Goal: Browse casually

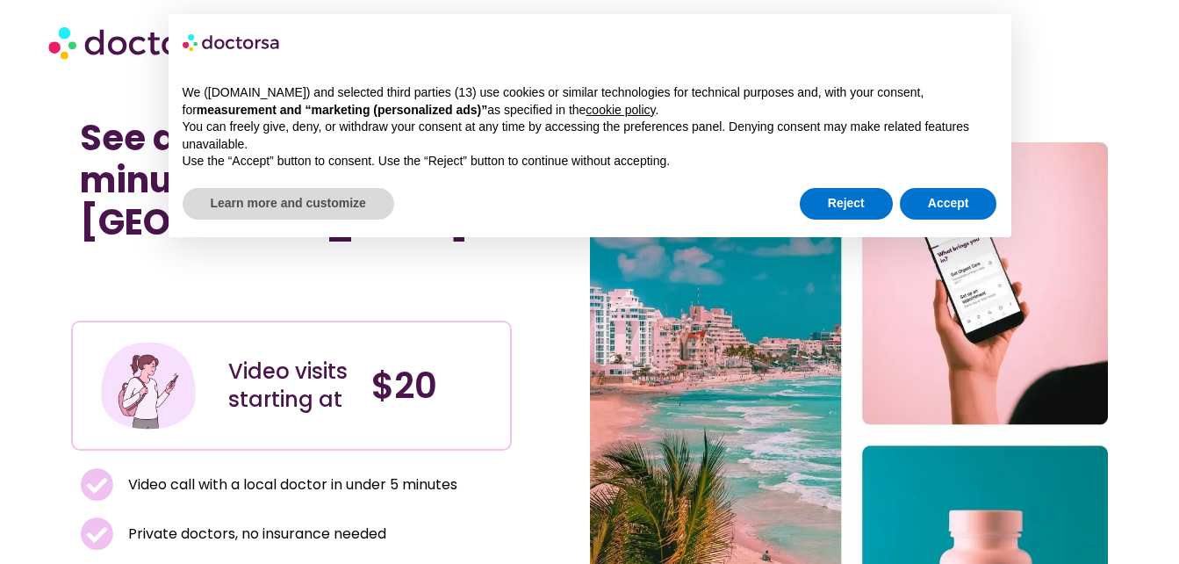
click at [1093, 58] on div at bounding box center [589, 42] width 1082 height 53
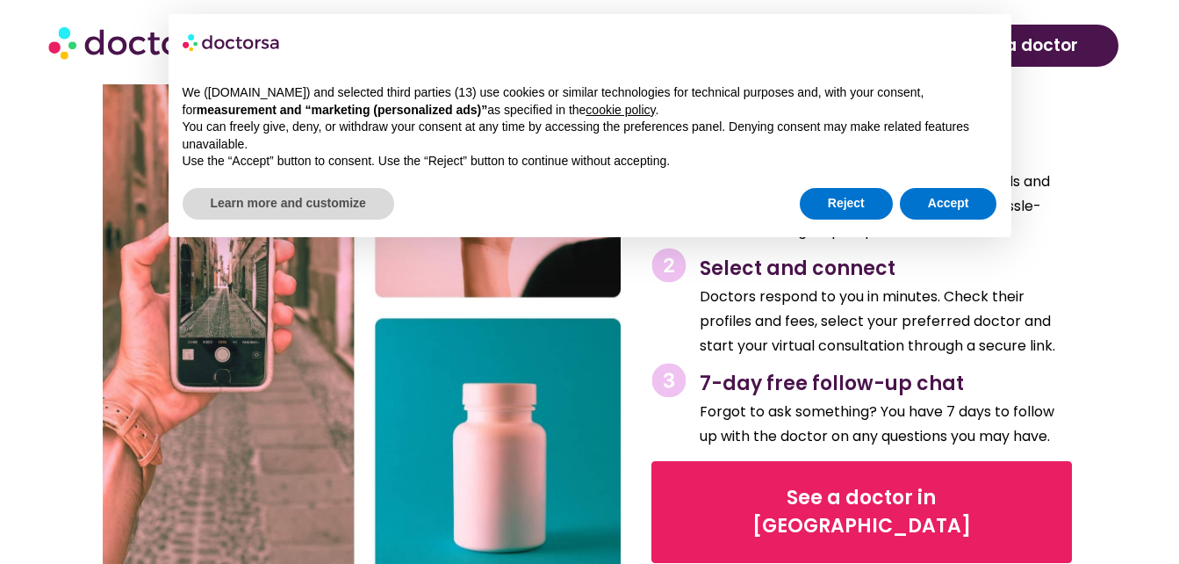
scroll to position [1744, 0]
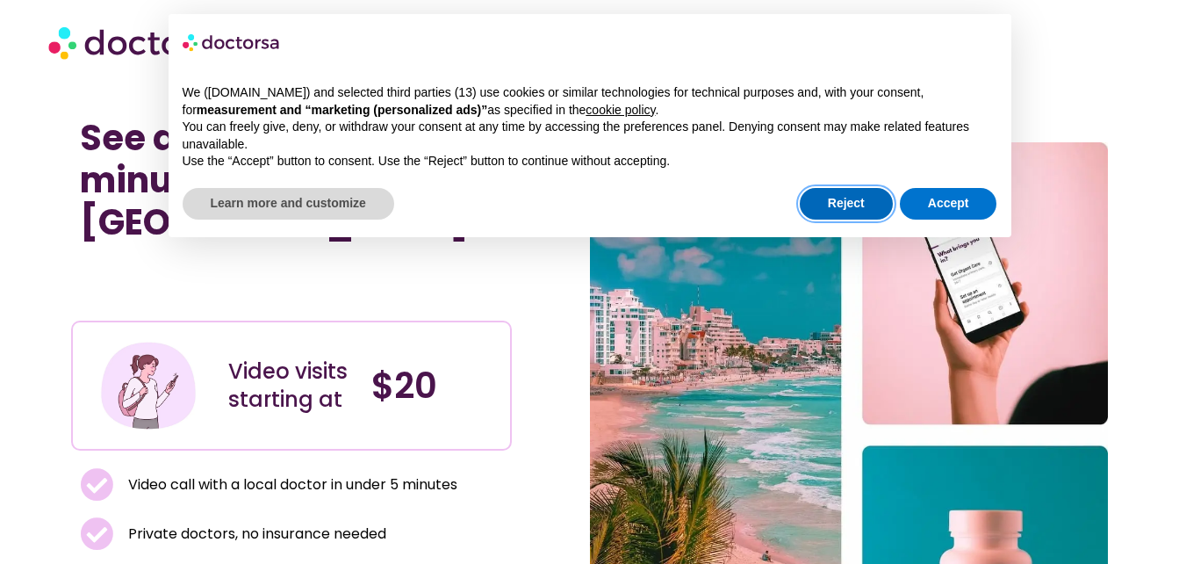
click at [850, 197] on button "Reject" at bounding box center [846, 204] width 93 height 32
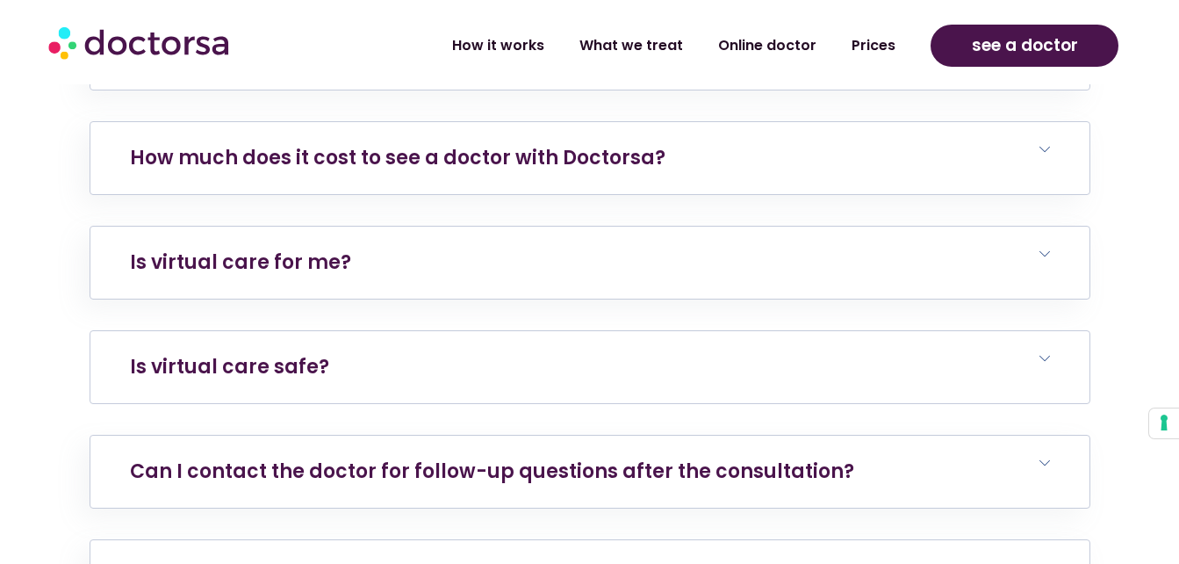
scroll to position [3698, 0]
